Goal: Transaction & Acquisition: Download file/media

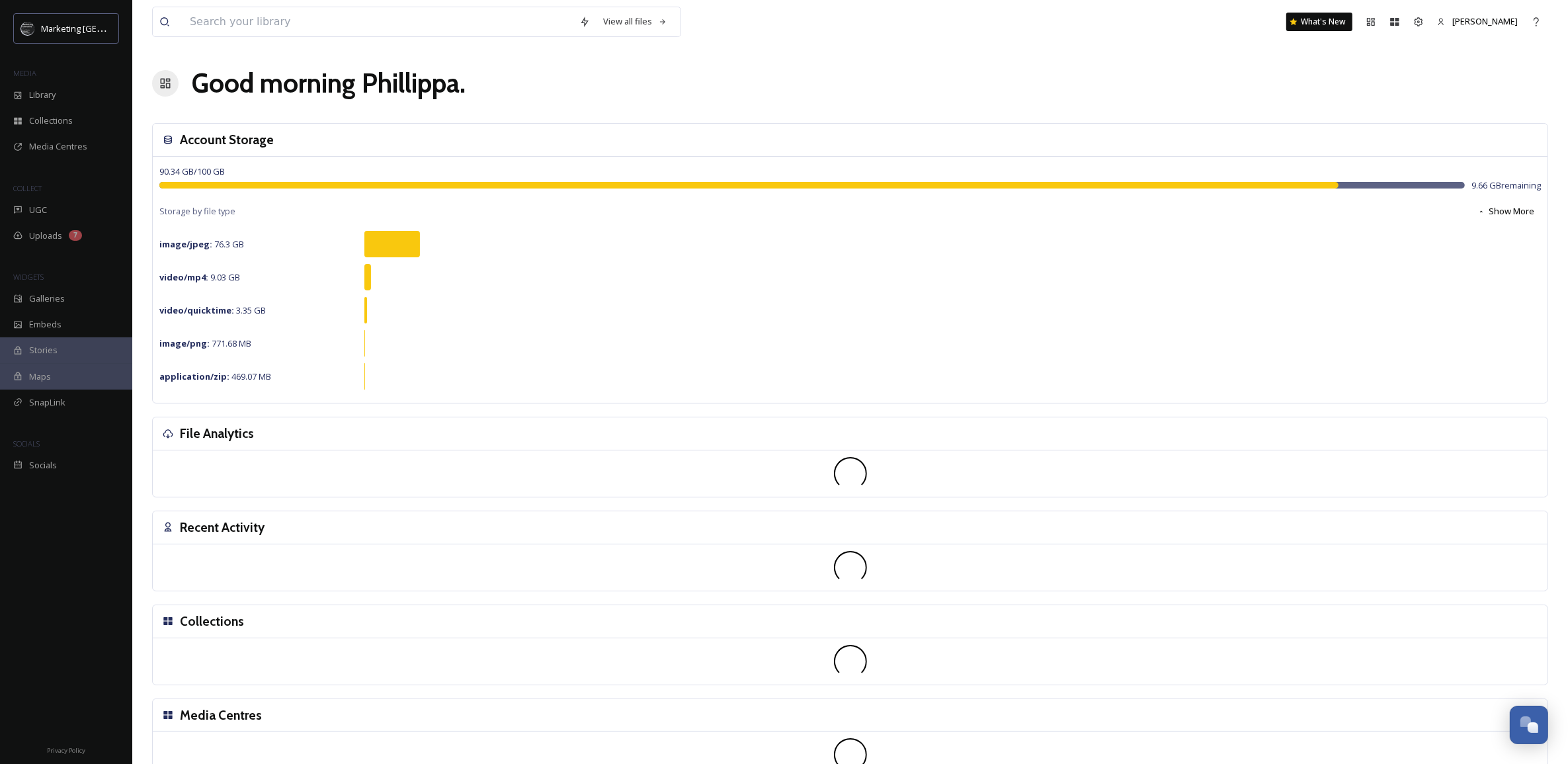
scroll to position [503, 0]
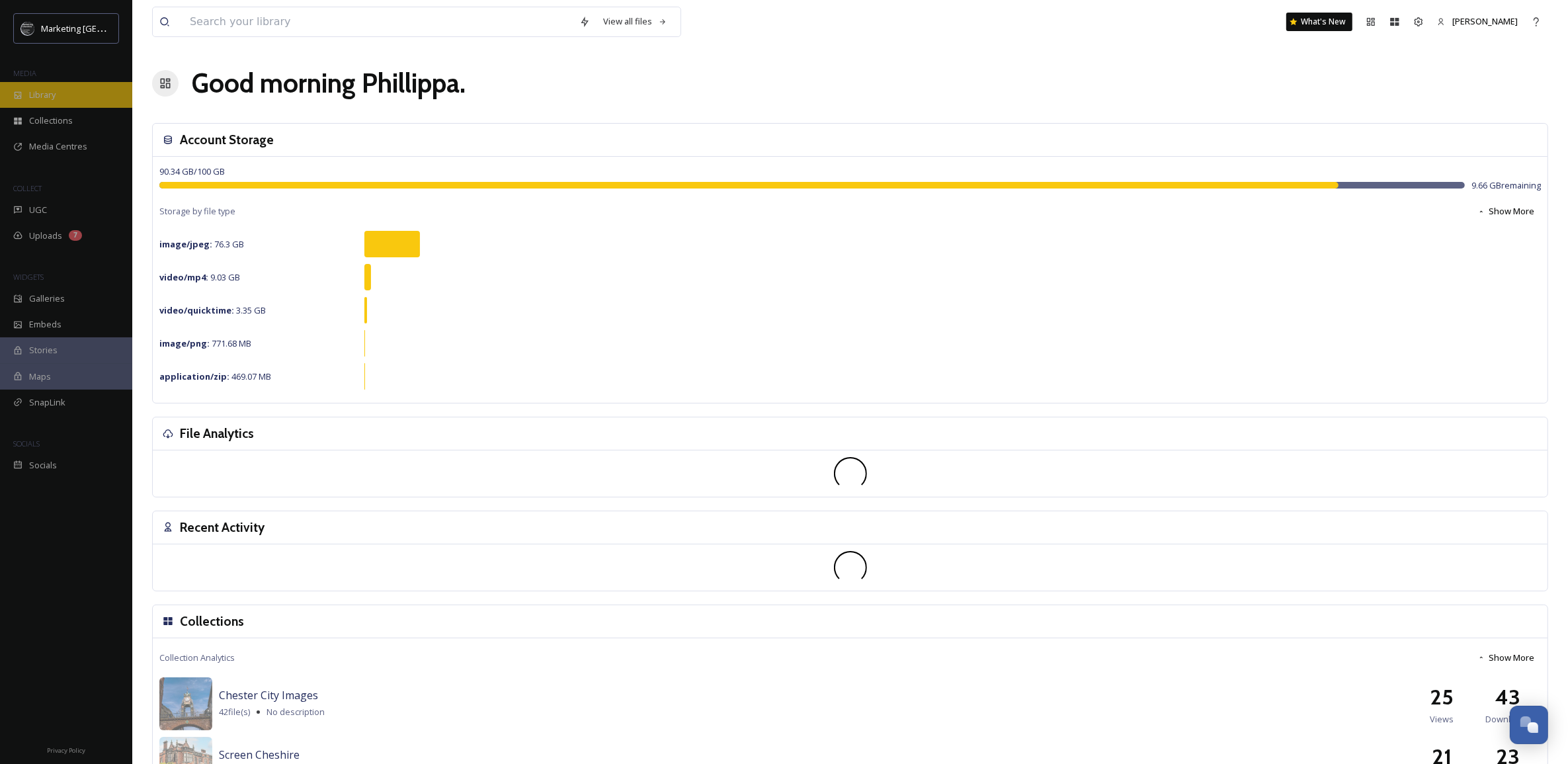
click at [47, 94] on span "Library" at bounding box center [42, 95] width 26 height 13
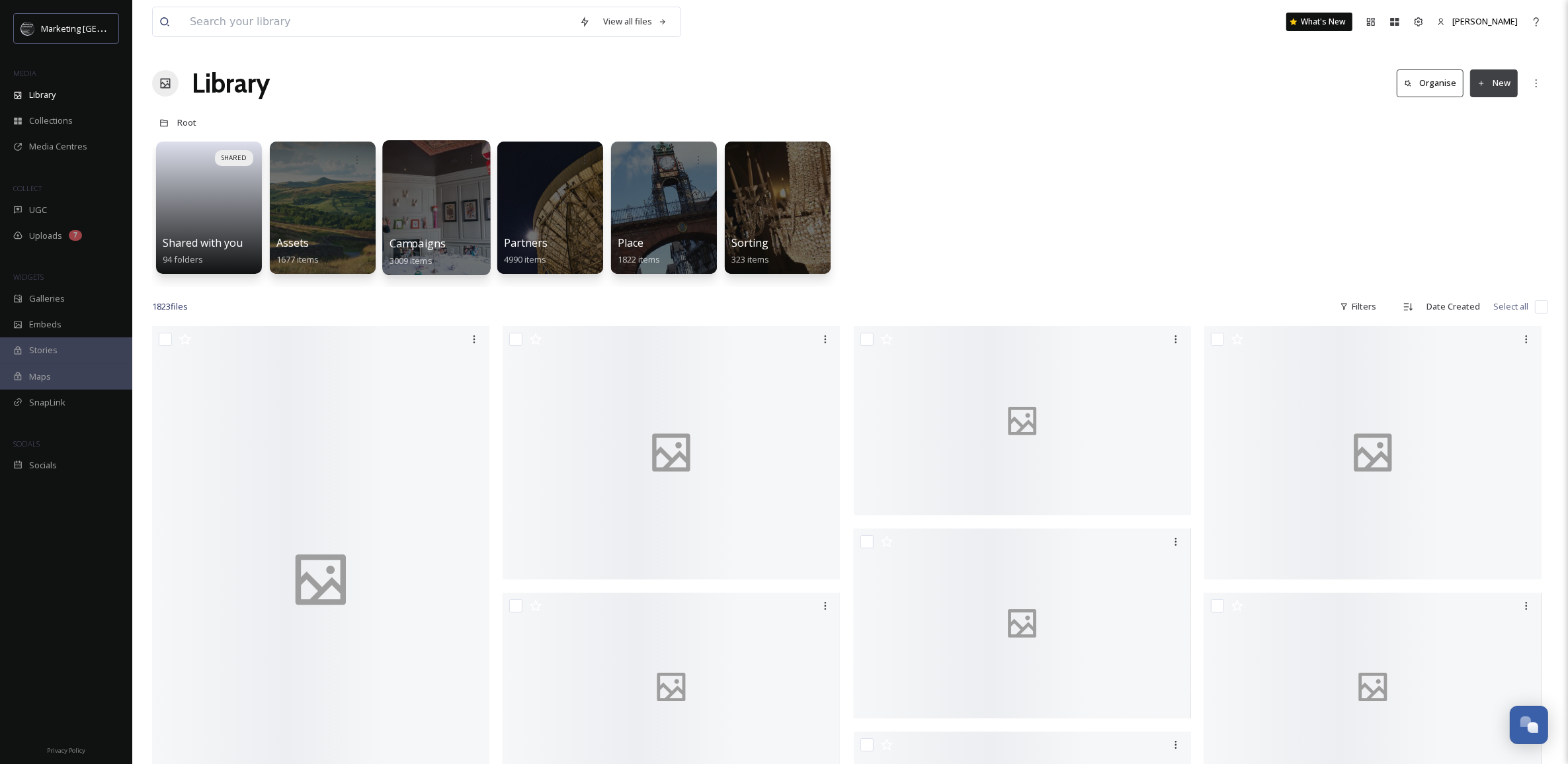
click at [426, 212] on div at bounding box center [436, 207] width 108 height 135
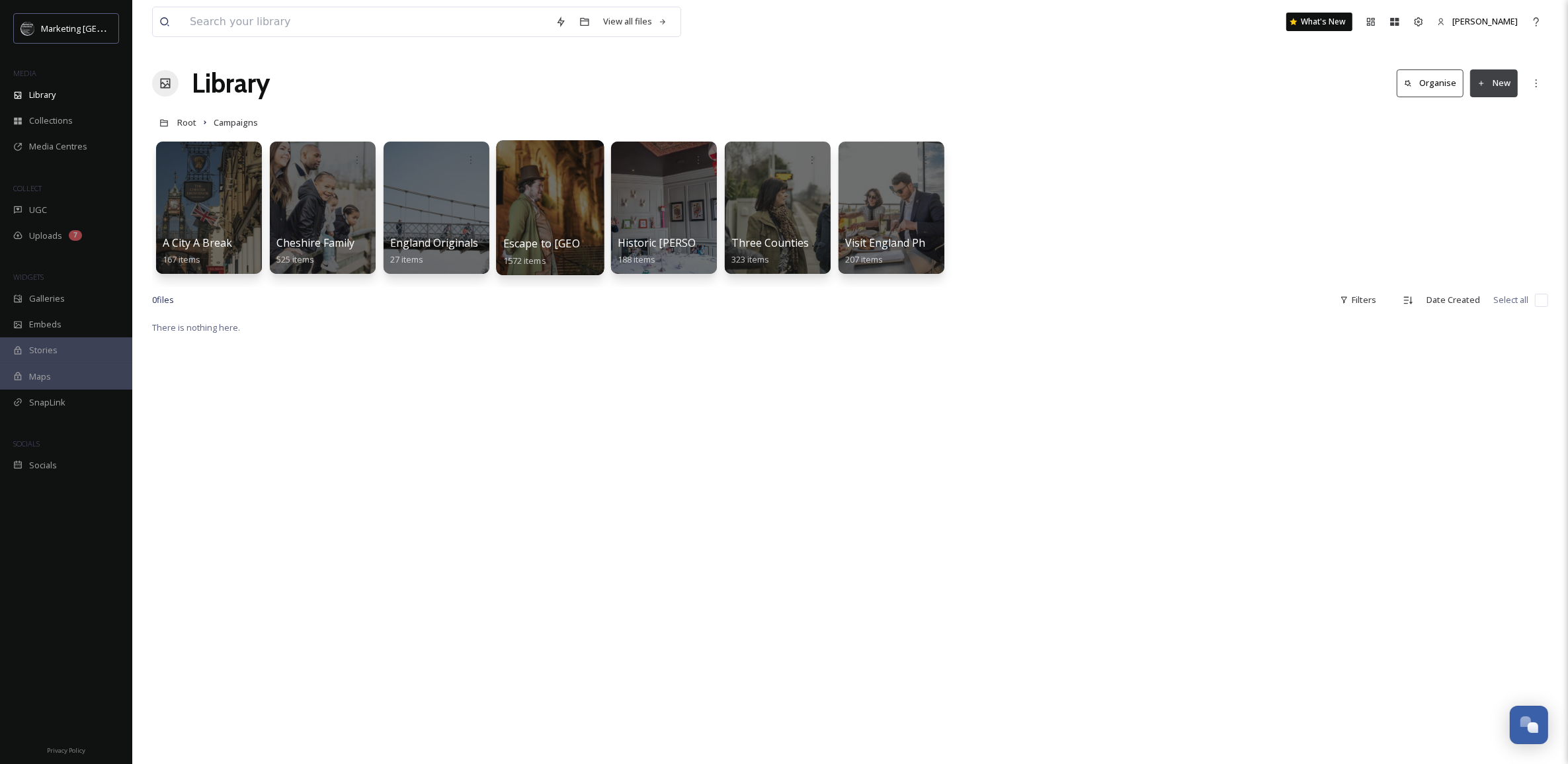
click at [556, 210] on div at bounding box center [550, 207] width 108 height 135
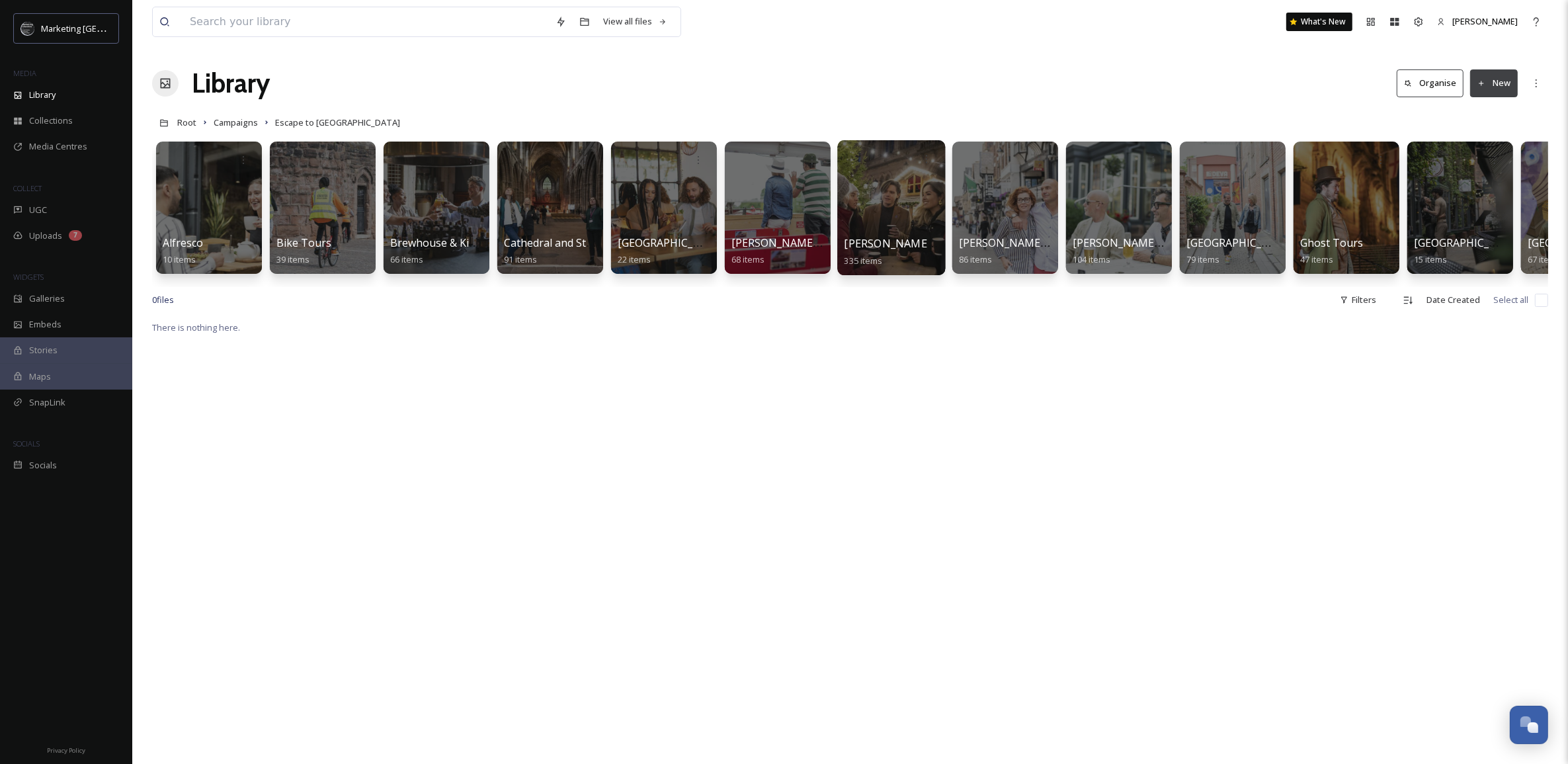
click at [903, 201] on div at bounding box center [891, 207] width 108 height 135
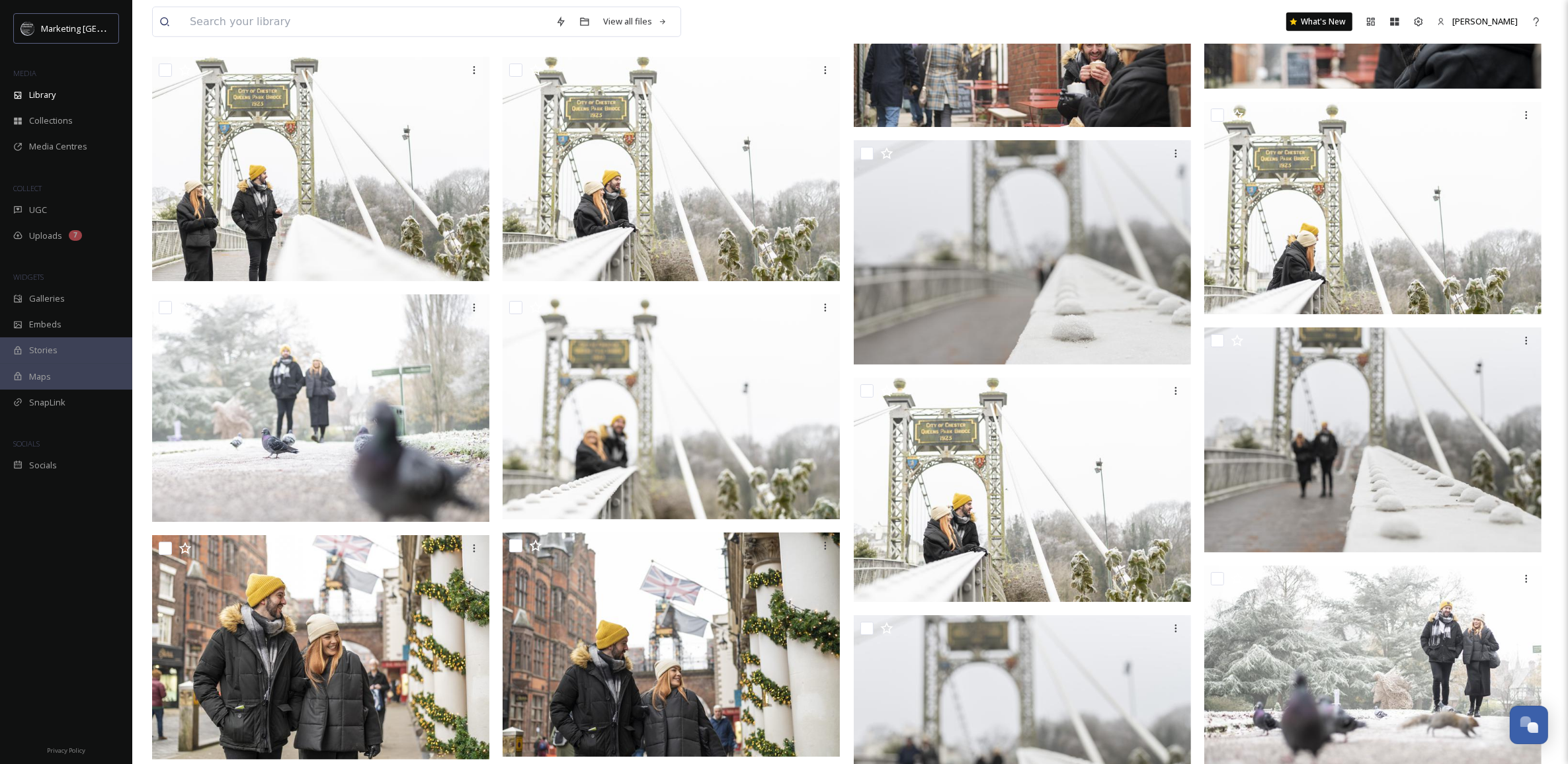
scroll to position [8095, 0]
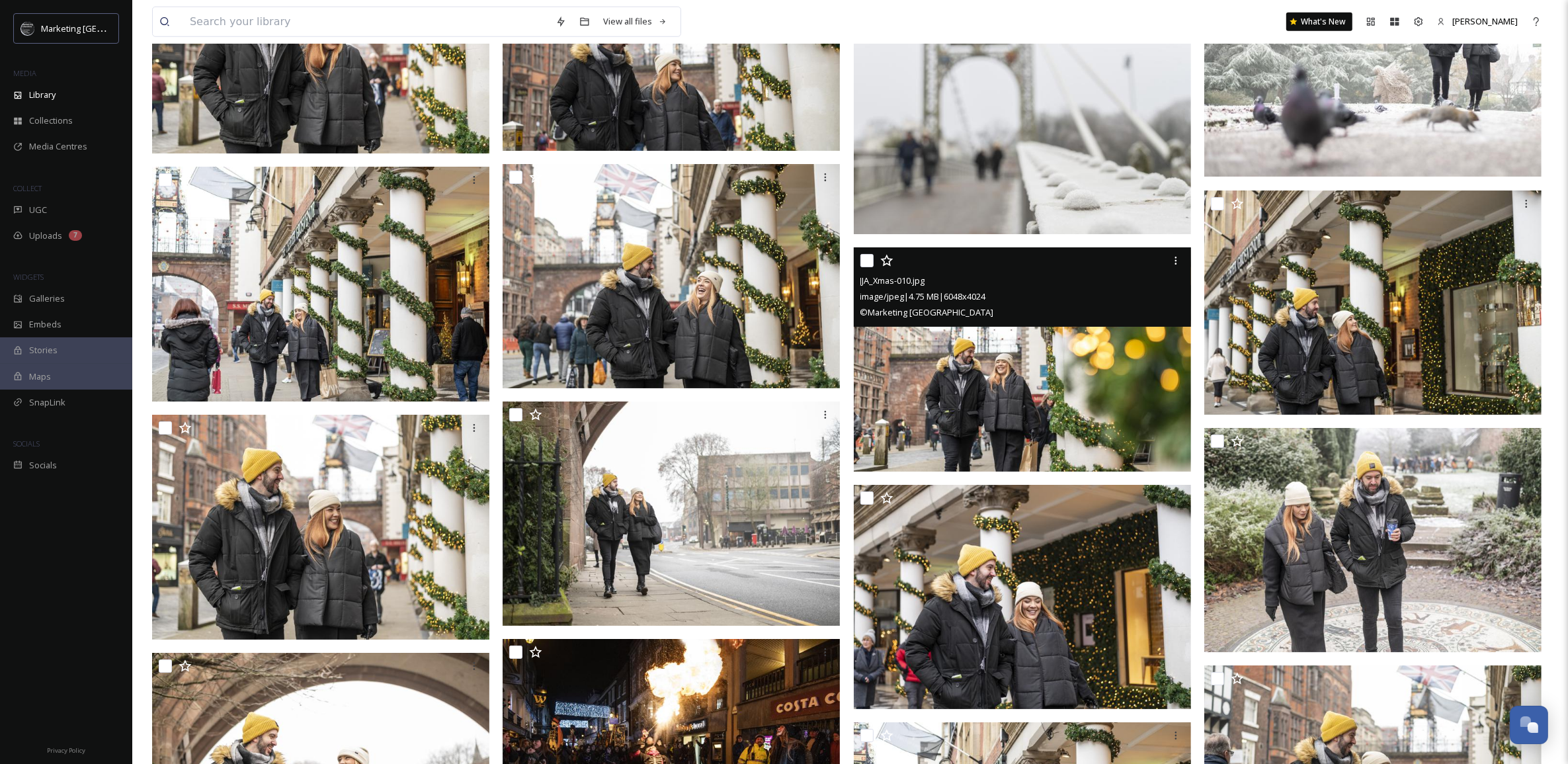
click at [1043, 391] on img at bounding box center [1023, 360] width 338 height 225
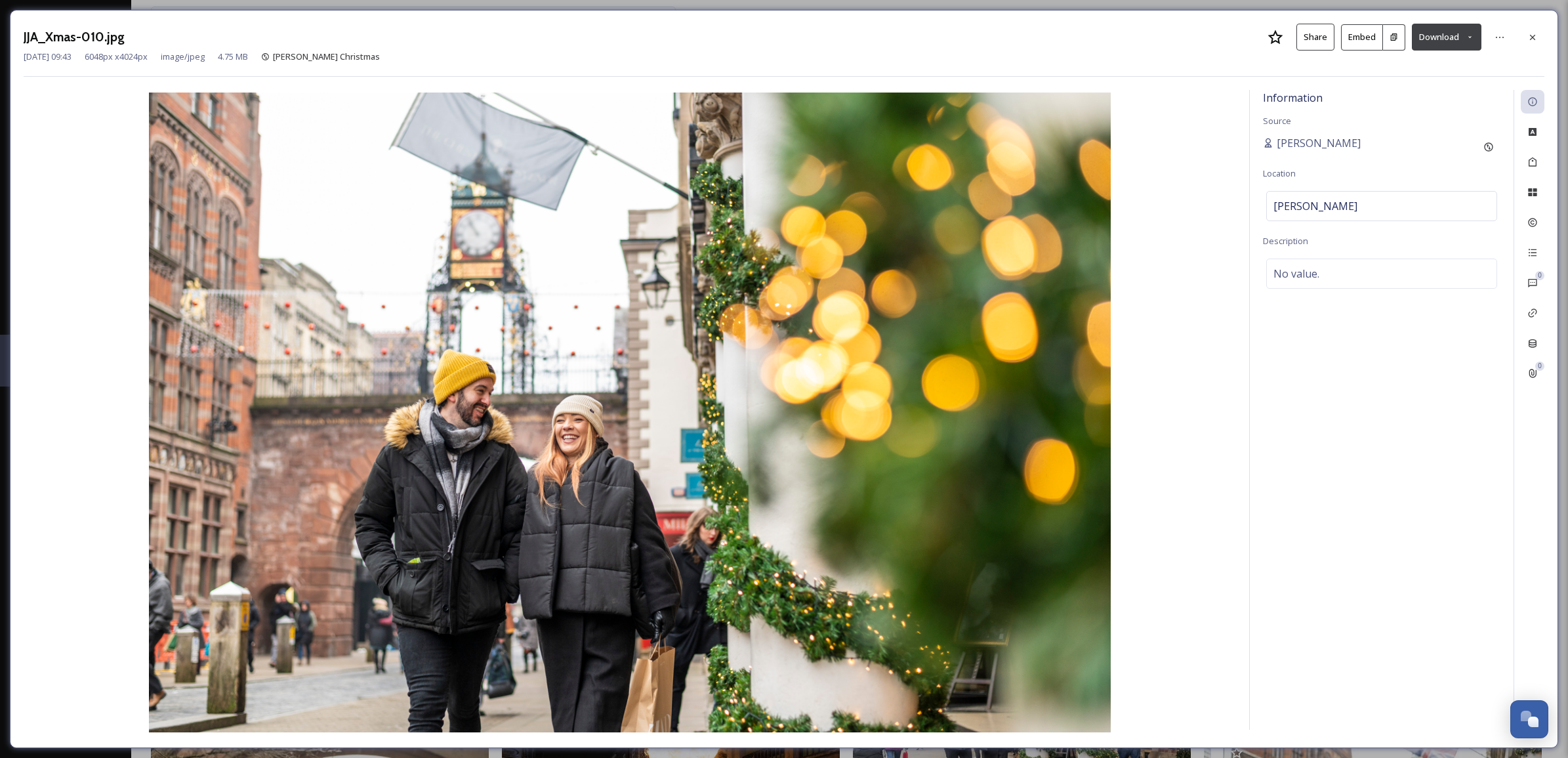
click at [1469, 35] on icon at bounding box center [1469, 36] width 8 height 8
click at [1451, 95] on span "Download Large (2000 x 1331)" at bounding box center [1408, 93] width 115 height 13
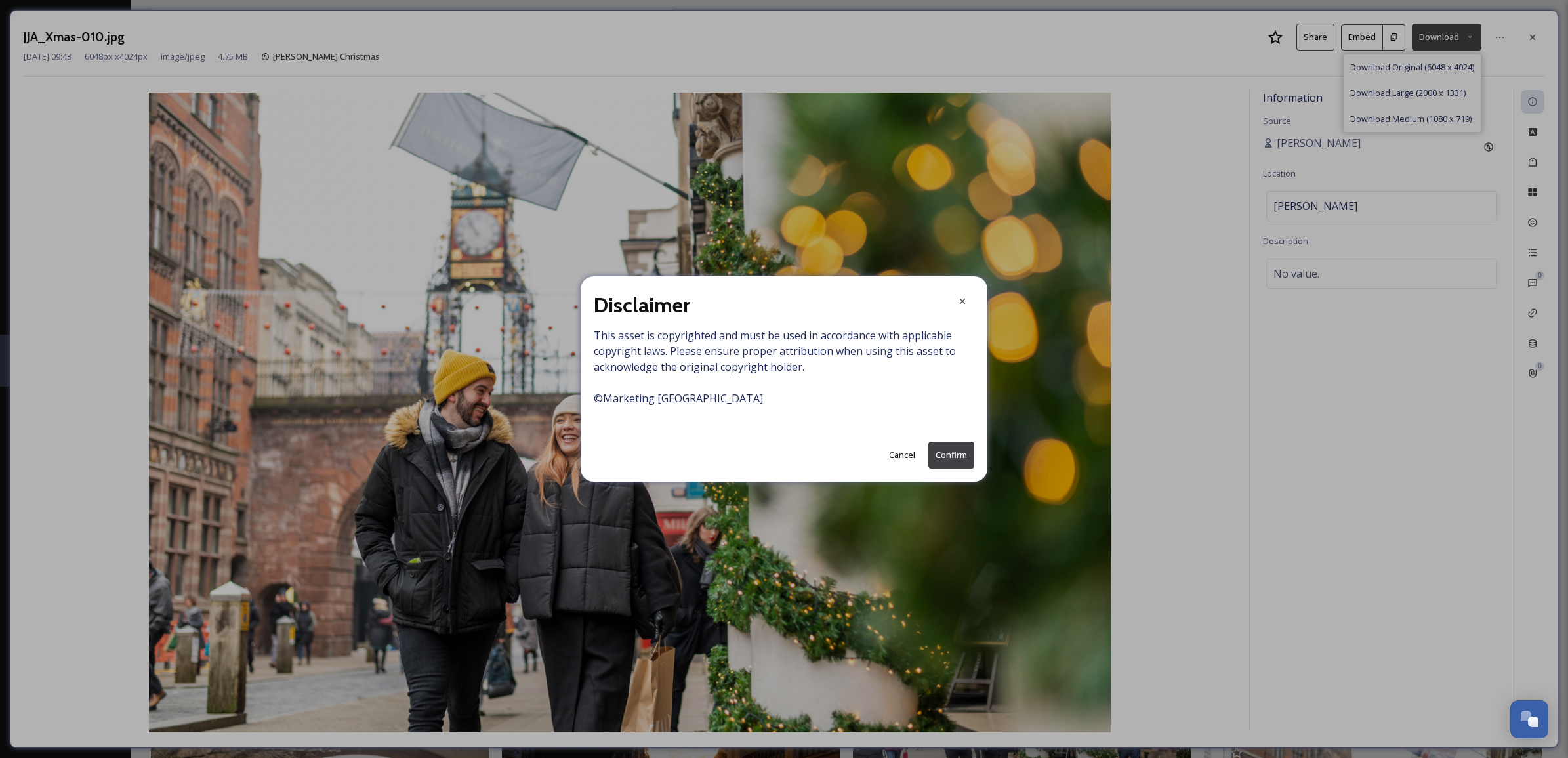
click at [961, 455] on button "Confirm" at bounding box center [951, 455] width 46 height 27
